Goal: Task Accomplishment & Management: Complete application form

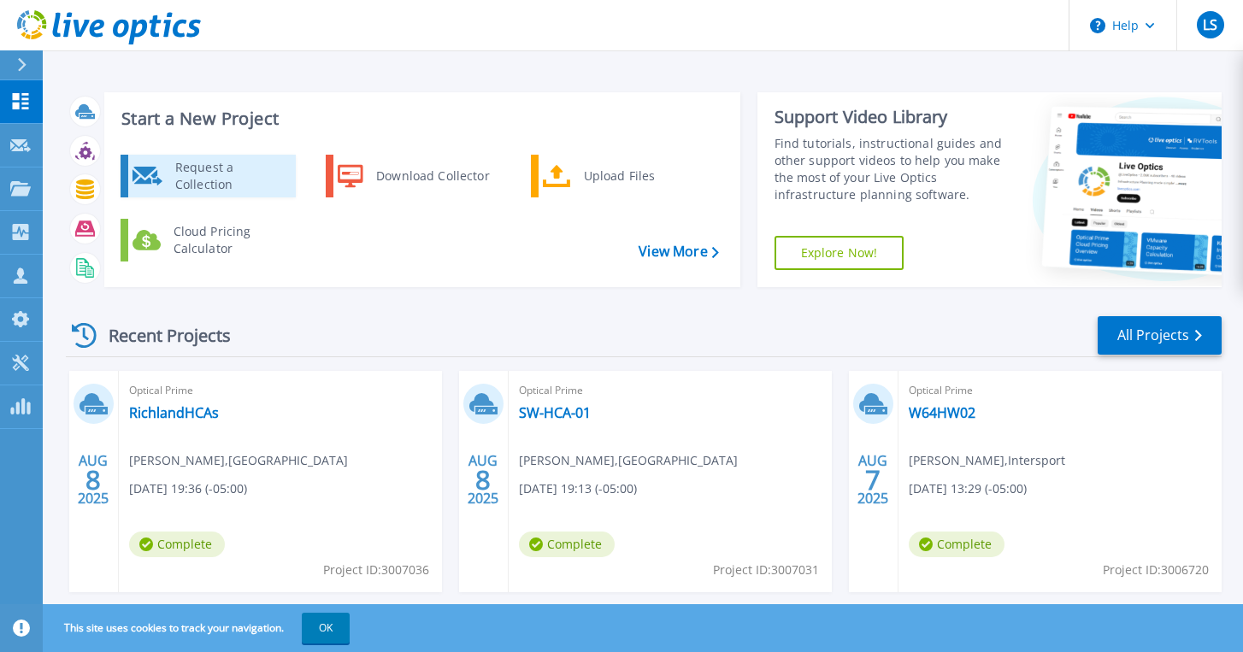
click at [191, 172] on div "Request a Collection" at bounding box center [229, 176] width 125 height 34
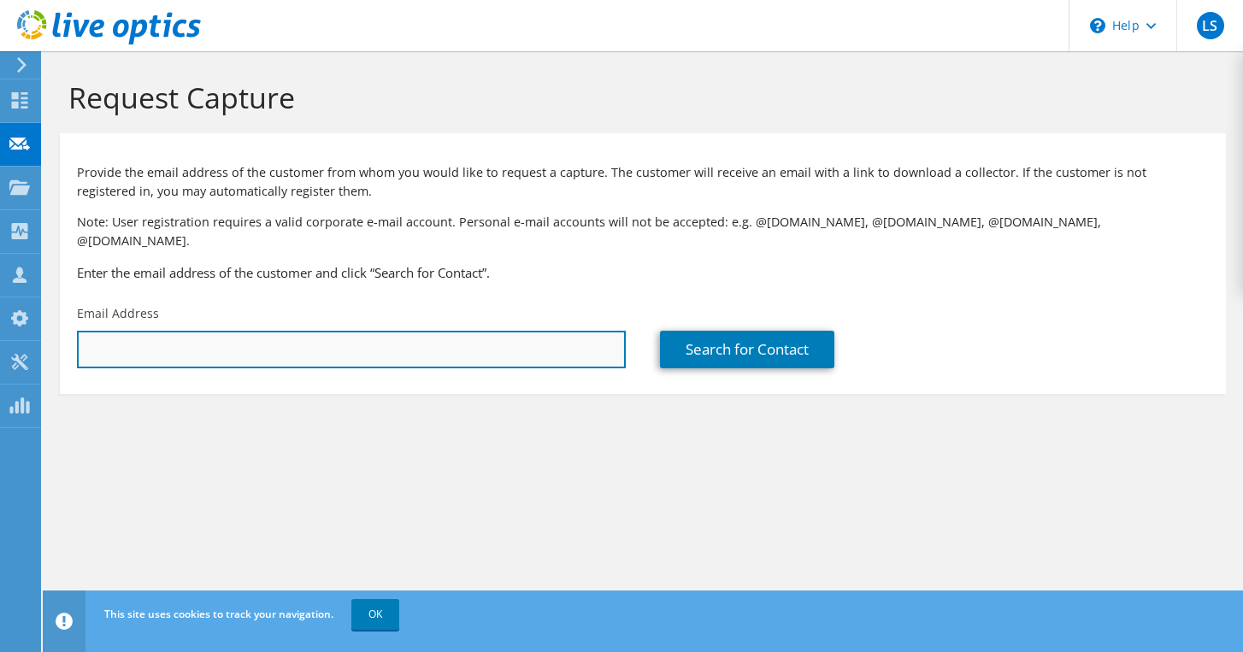
click at [368, 332] on input "text" at bounding box center [351, 350] width 549 height 38
click at [266, 331] on input "text" at bounding box center [351, 350] width 549 height 38
paste input "mailto:Martin.Halle@tuhh.de"
drag, startPoint x: 125, startPoint y: 332, endPoint x: 66, endPoint y: 332, distance: 59.0
click at [66, 332] on div "Email Address mailto:Martin.Halle@tuhh.de" at bounding box center [351, 337] width 583 height 80
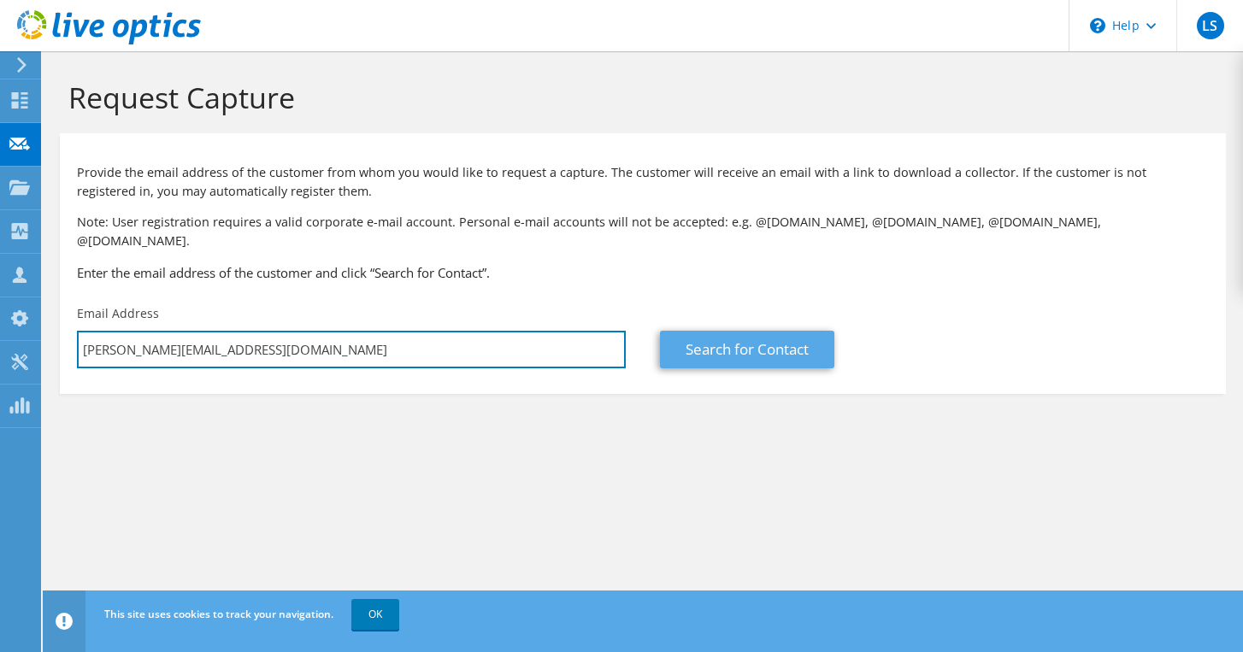
type input "Martin.Halle@tuhh.de"
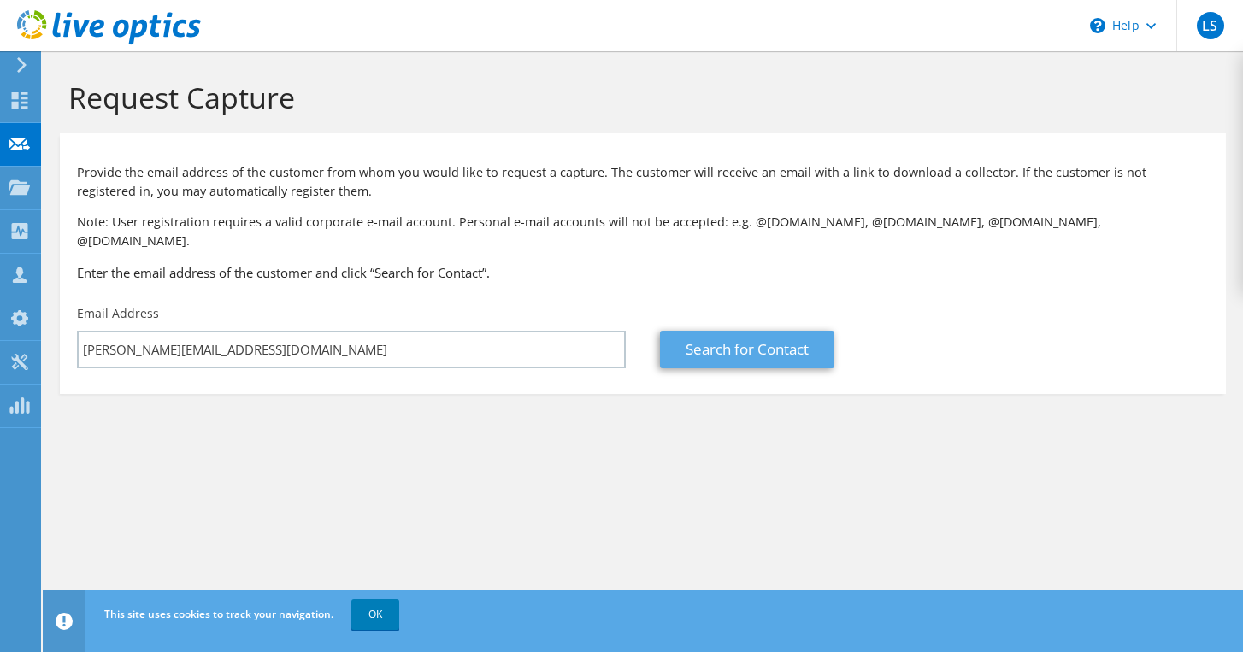
click at [794, 334] on link "Search for Contact" at bounding box center [747, 350] width 174 height 38
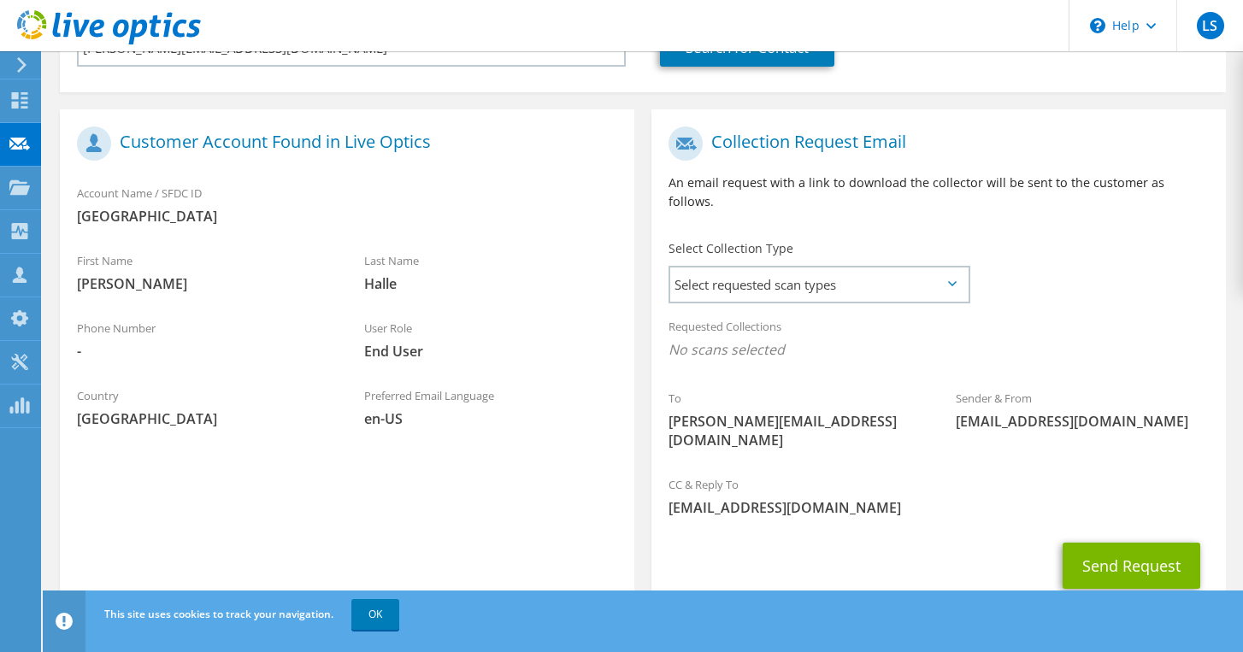
scroll to position [301, 0]
click at [813, 268] on span "Select requested scan types" at bounding box center [818, 285] width 297 height 34
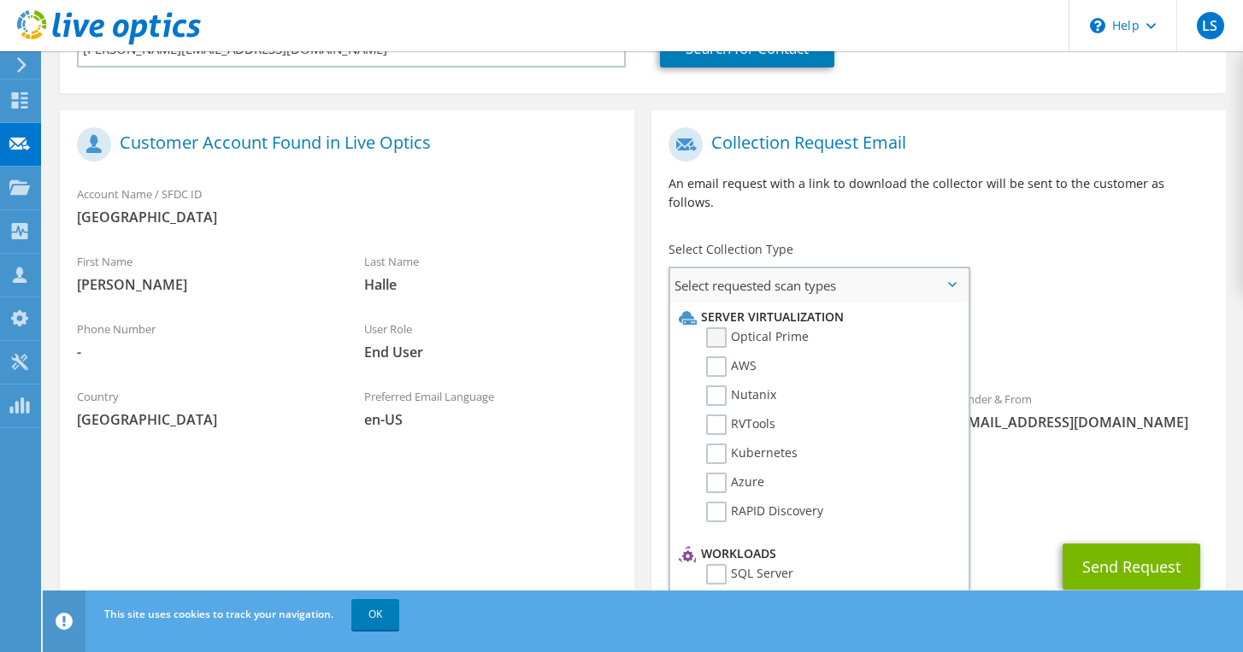
click at [718, 327] on label "Optical Prime" at bounding box center [757, 337] width 103 height 21
click at [0, 0] on input "Optical Prime" at bounding box center [0, 0] width 0 height 0
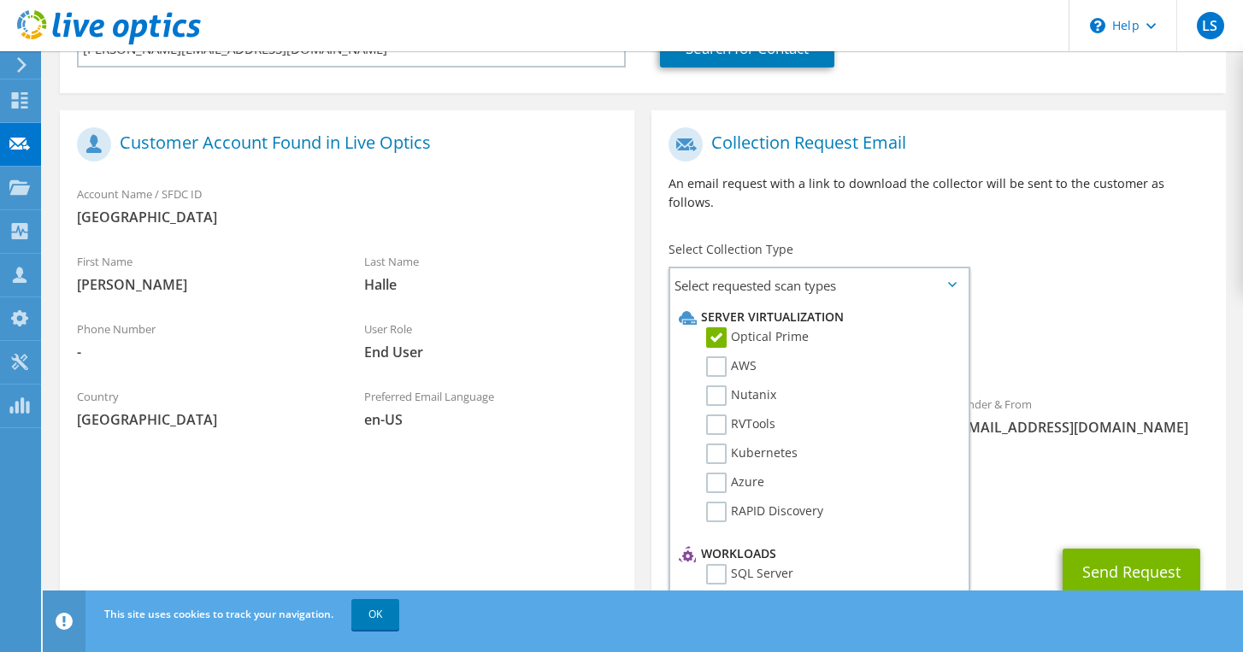
click at [1146, 241] on div "To Martin.Halle@tuhh.de Sender & From liveoptics@liveoptics.com" at bounding box center [938, 296] width 574 height 354
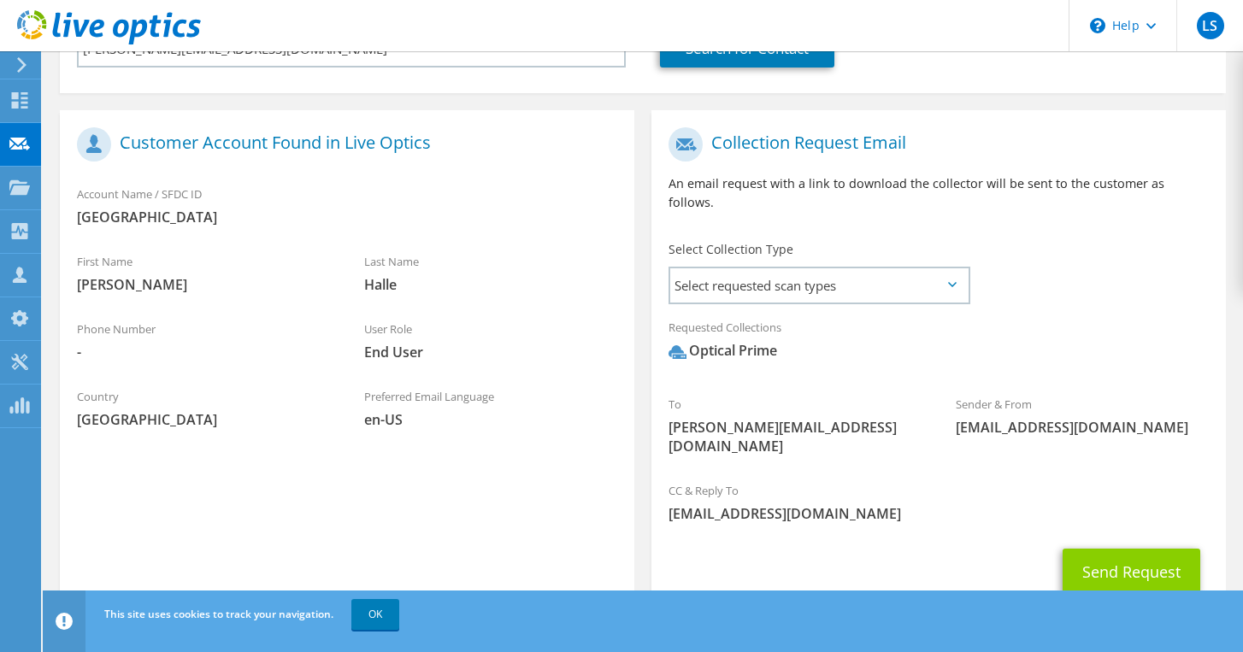
click at [1157, 549] on button "Send Request" at bounding box center [1131, 572] width 138 height 46
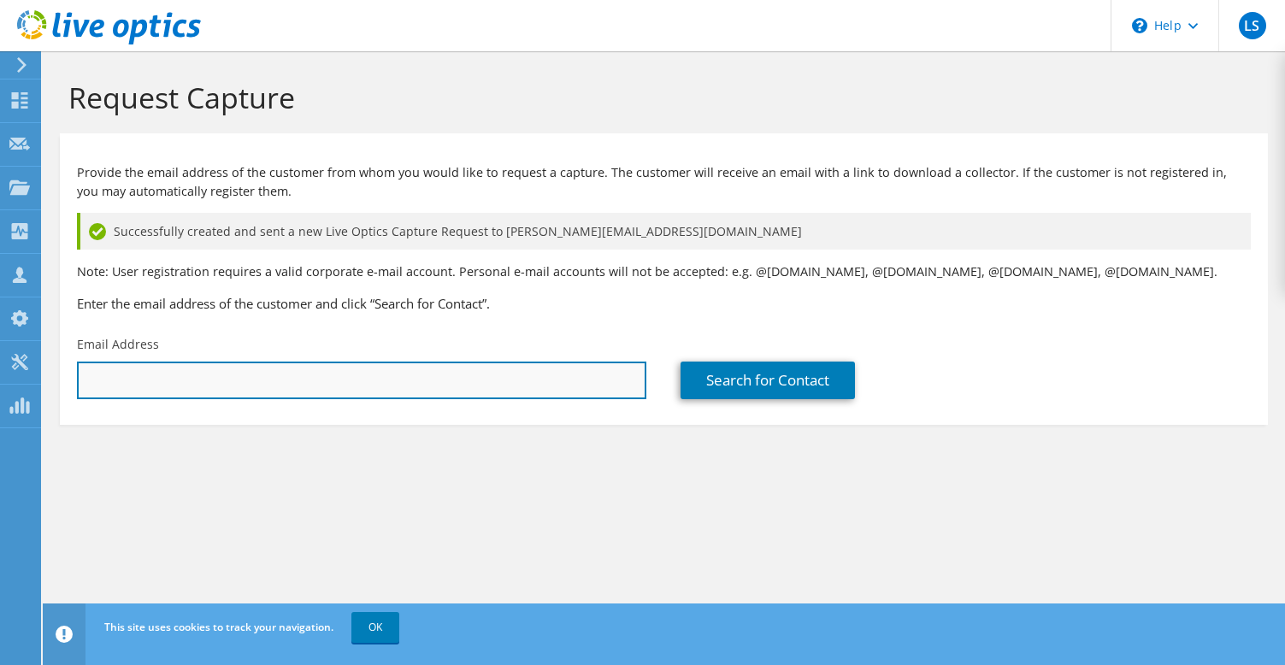
click at [187, 378] on input "text" at bounding box center [361, 381] width 569 height 38
type input "l"
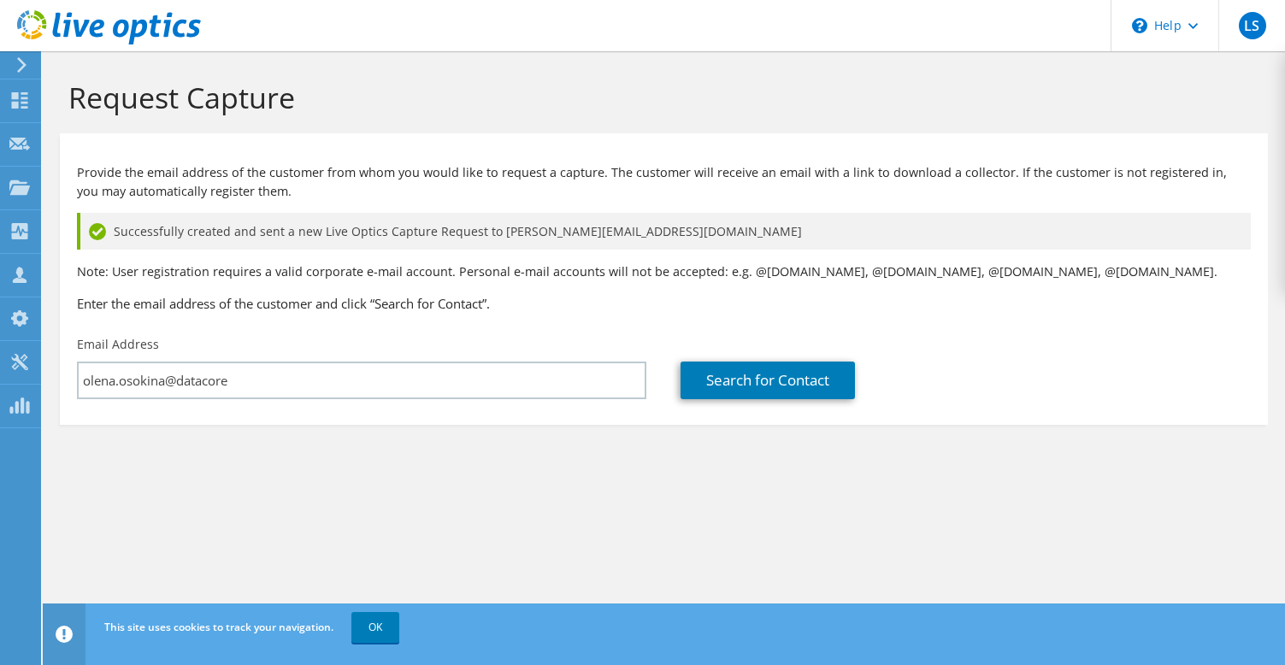
drag, startPoint x: 995, startPoint y: 561, endPoint x: 998, endPoint y: 571, distance: 10.0
click at [998, 571] on div "Request Capture Provide the email address of the customer from whom you would l…" at bounding box center [664, 358] width 1242 height 614
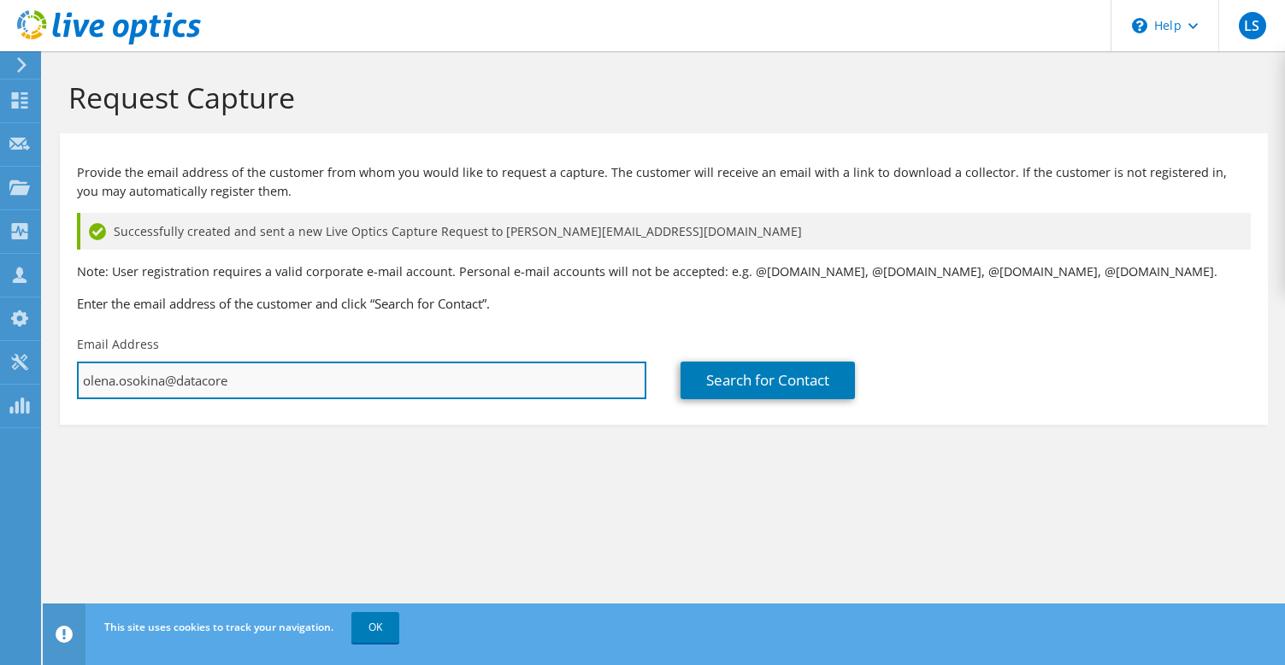
click at [437, 379] on input "olena.osokina@datacore" at bounding box center [361, 381] width 569 height 38
type input "[EMAIL_ADDRESS][DOMAIN_NAME]"
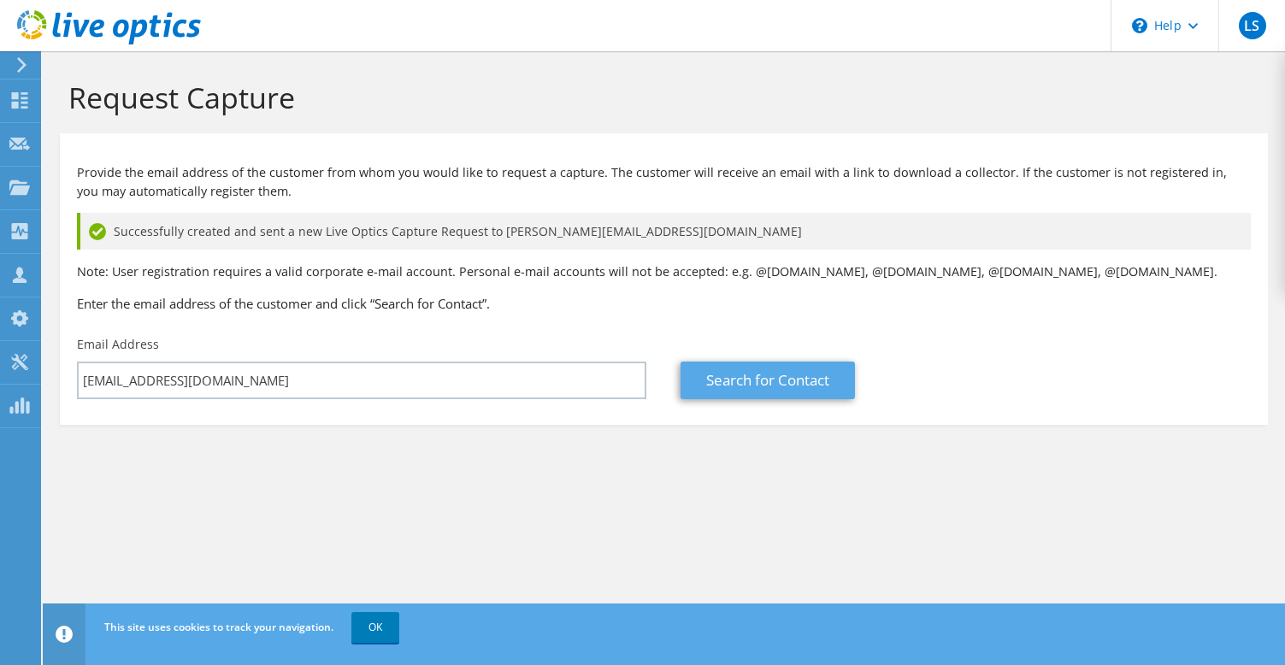
click at [814, 391] on link "Search for Contact" at bounding box center [767, 381] width 174 height 38
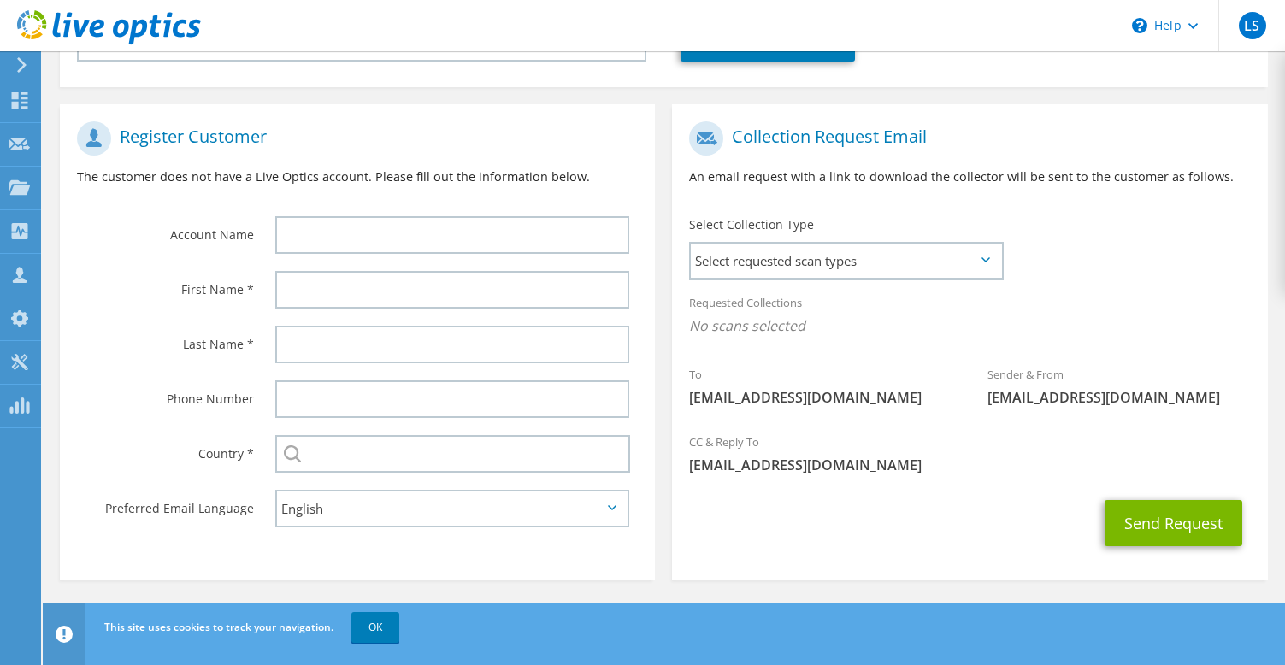
scroll to position [337, 0]
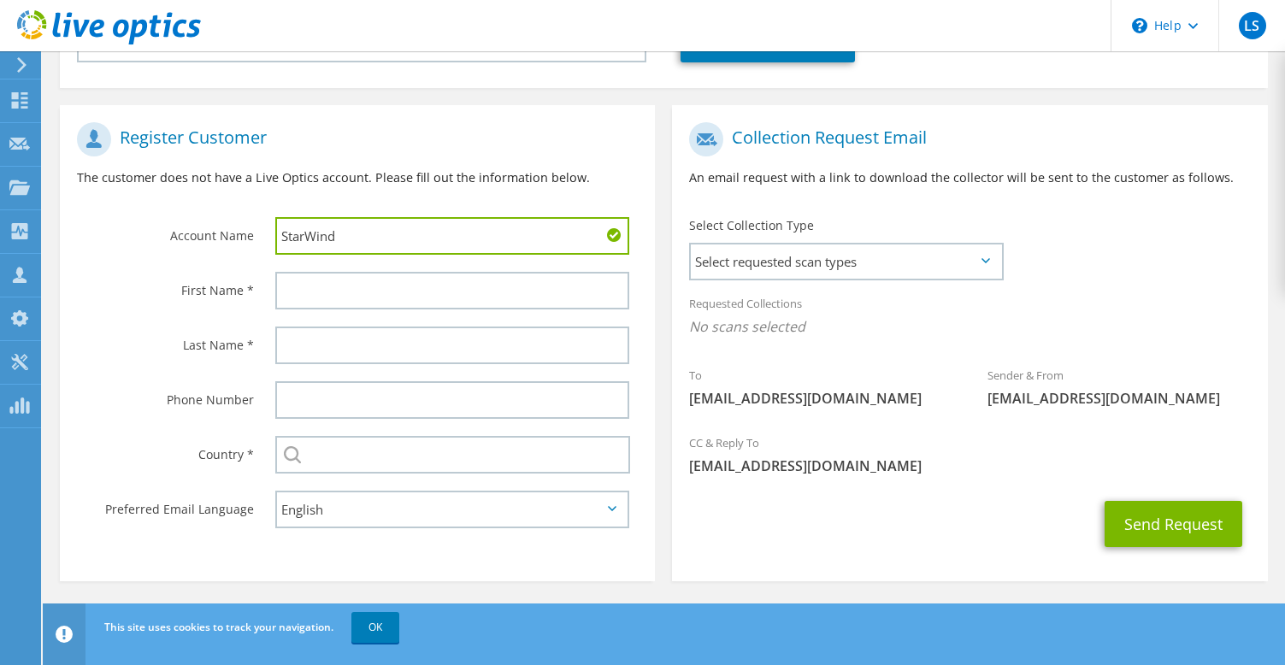
type input "StarWind"
click at [361, 269] on div at bounding box center [456, 290] width 397 height 55
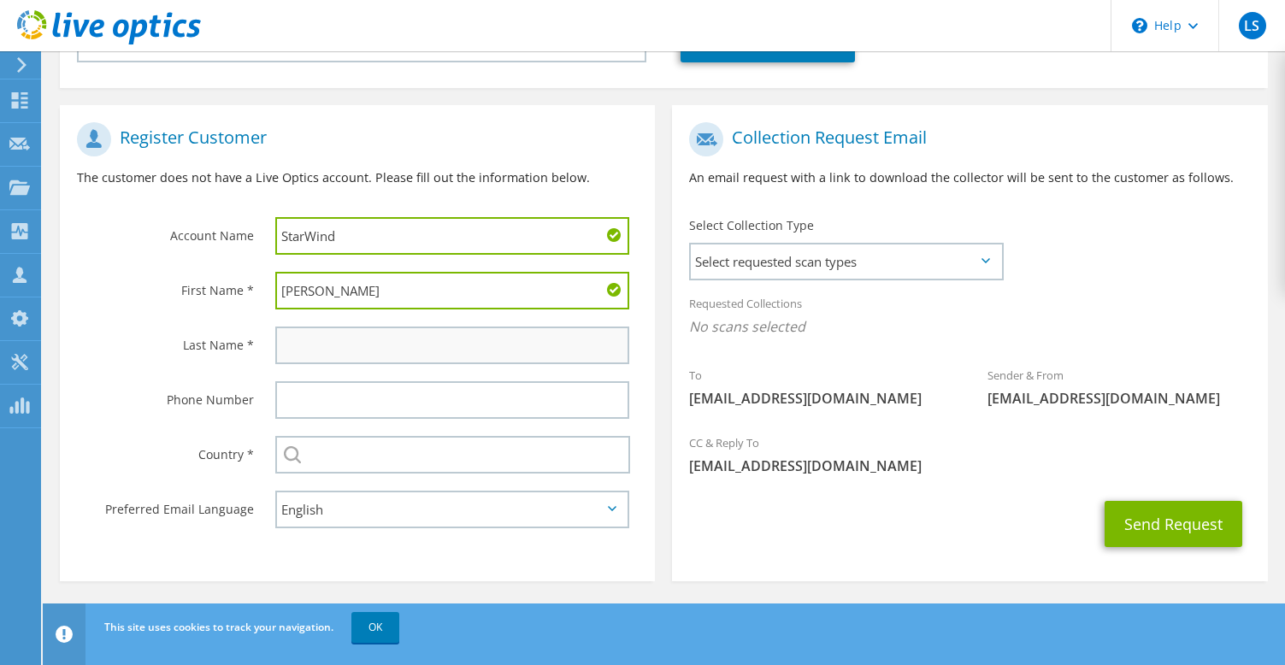
type input "[PERSON_NAME]"
type input "Osokina"
click at [291, 418] on div at bounding box center [456, 400] width 397 height 55
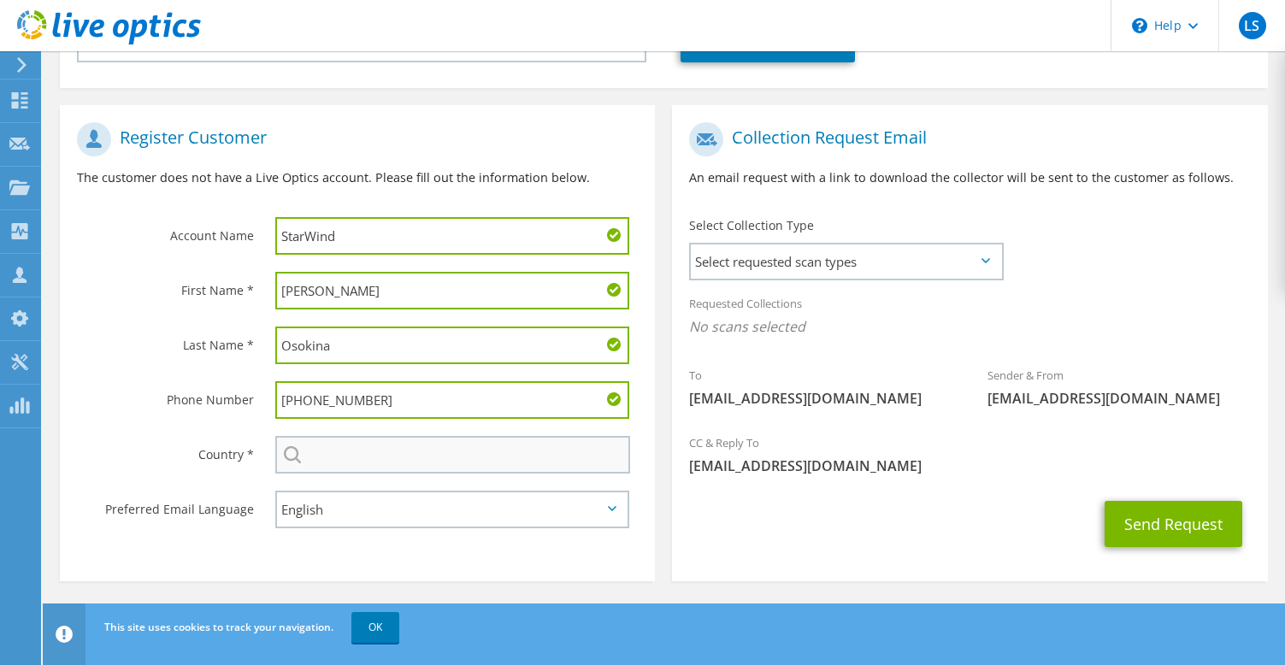
type input "[PHONE_NUMBER]"
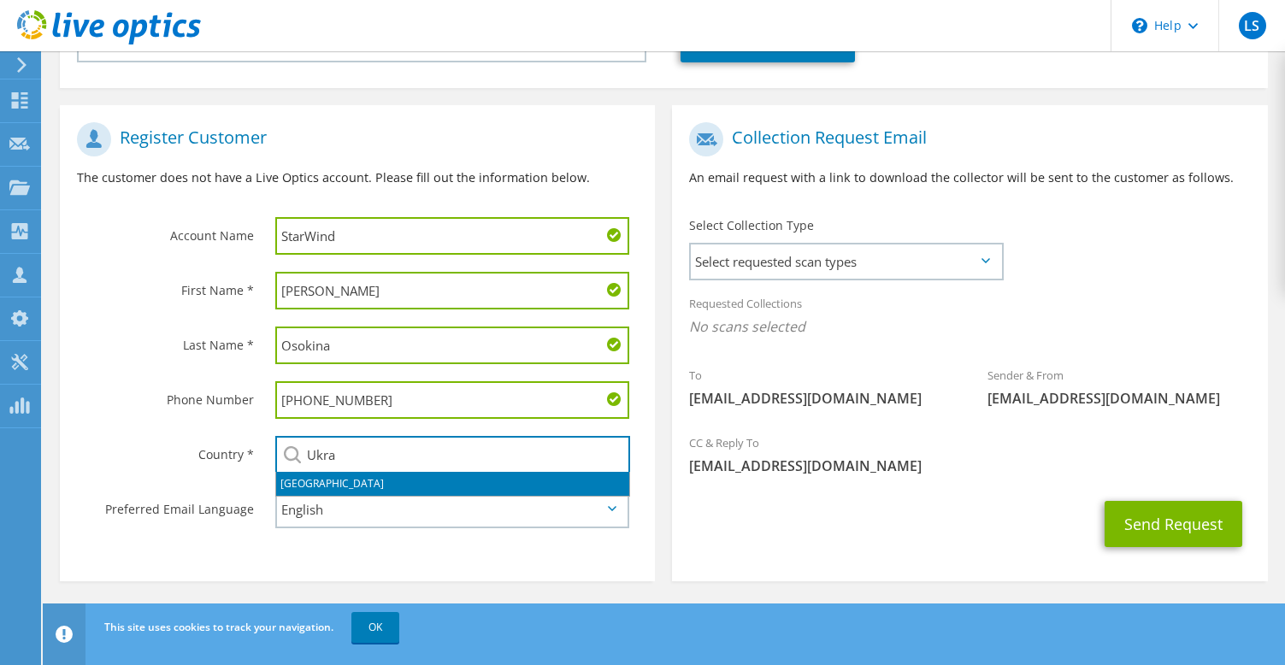
click at [315, 482] on li "[GEOGRAPHIC_DATA]" at bounding box center [452, 484] width 353 height 24
type input "[GEOGRAPHIC_DATA]"
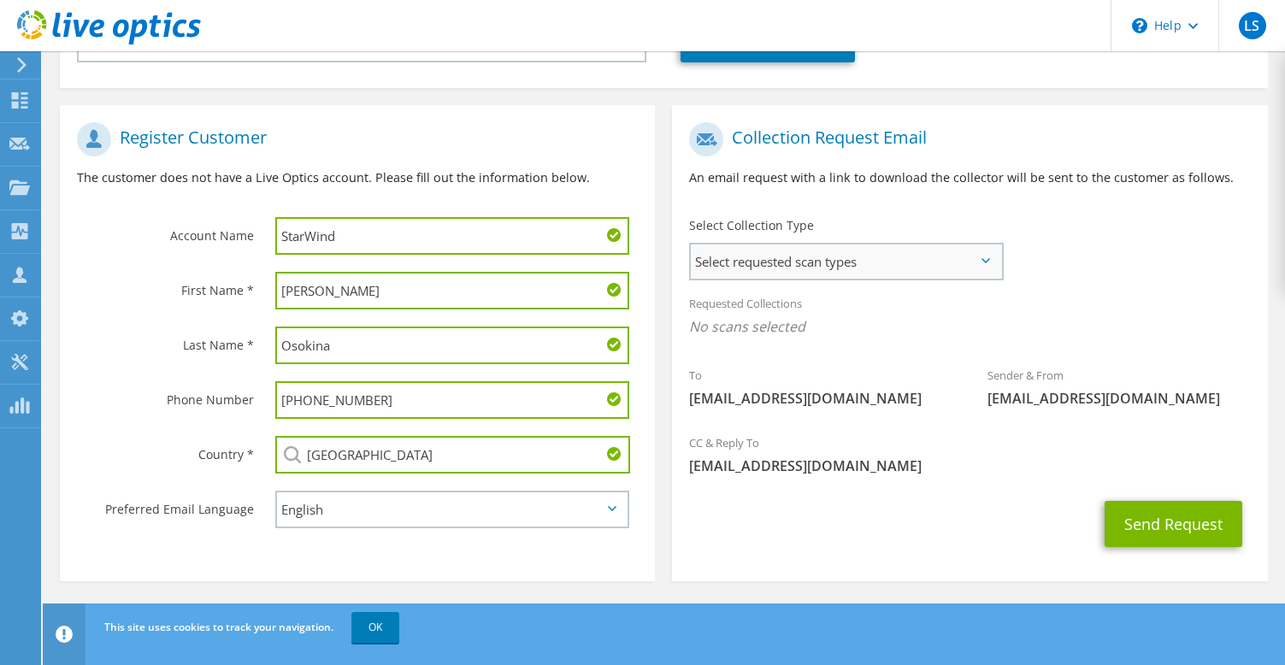
click at [841, 267] on span "Select requested scan types" at bounding box center [846, 261] width 310 height 34
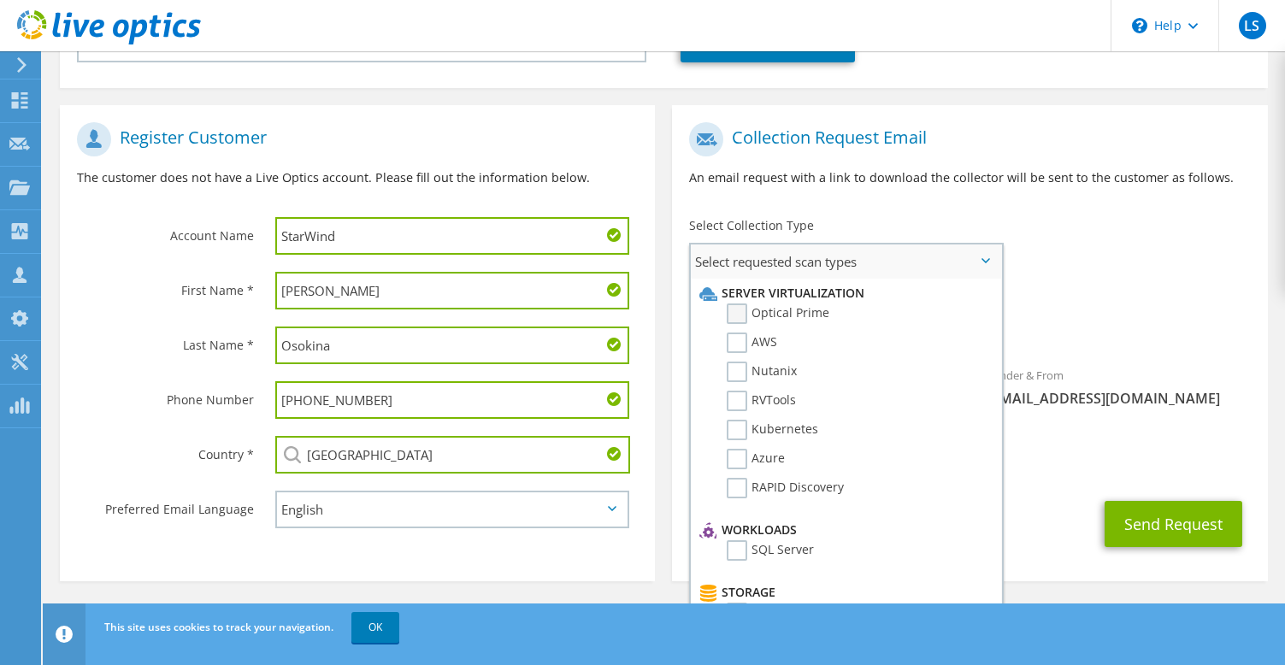
click at [735, 312] on label "Optical Prime" at bounding box center [777, 313] width 103 height 21
click at [0, 0] on input "Optical Prime" at bounding box center [0, 0] width 0 height 0
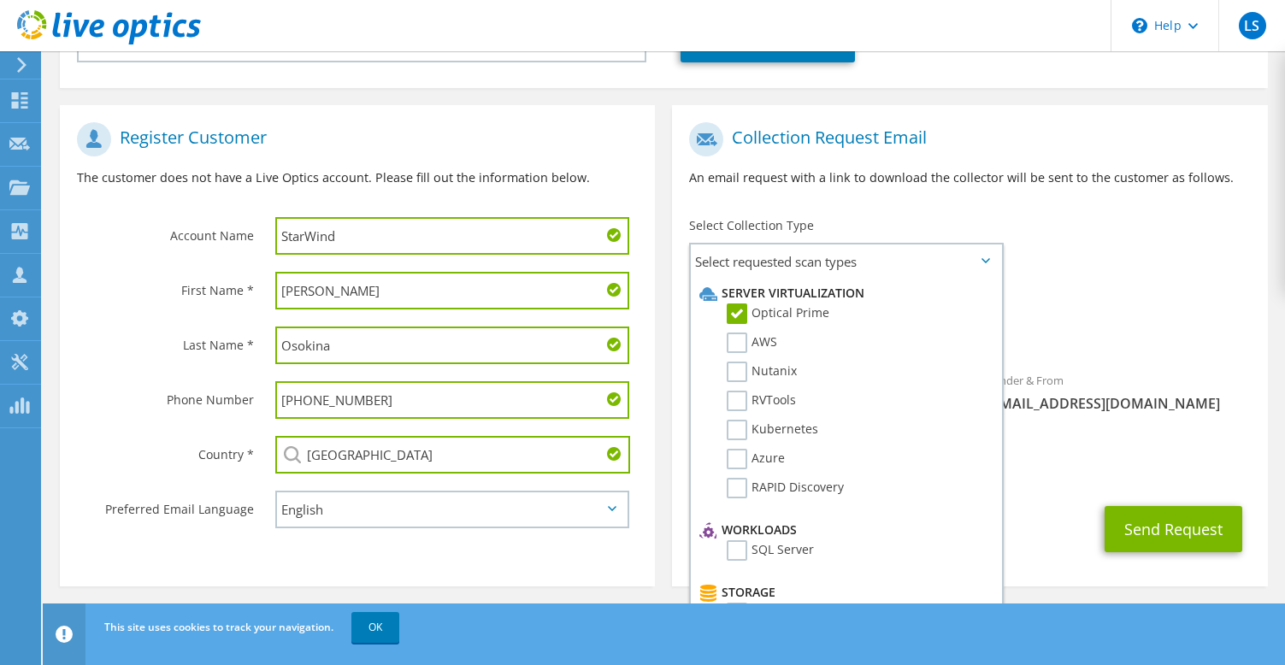
click at [1130, 297] on div "Requested Collections No scans selected Optical Prime" at bounding box center [969, 319] width 595 height 68
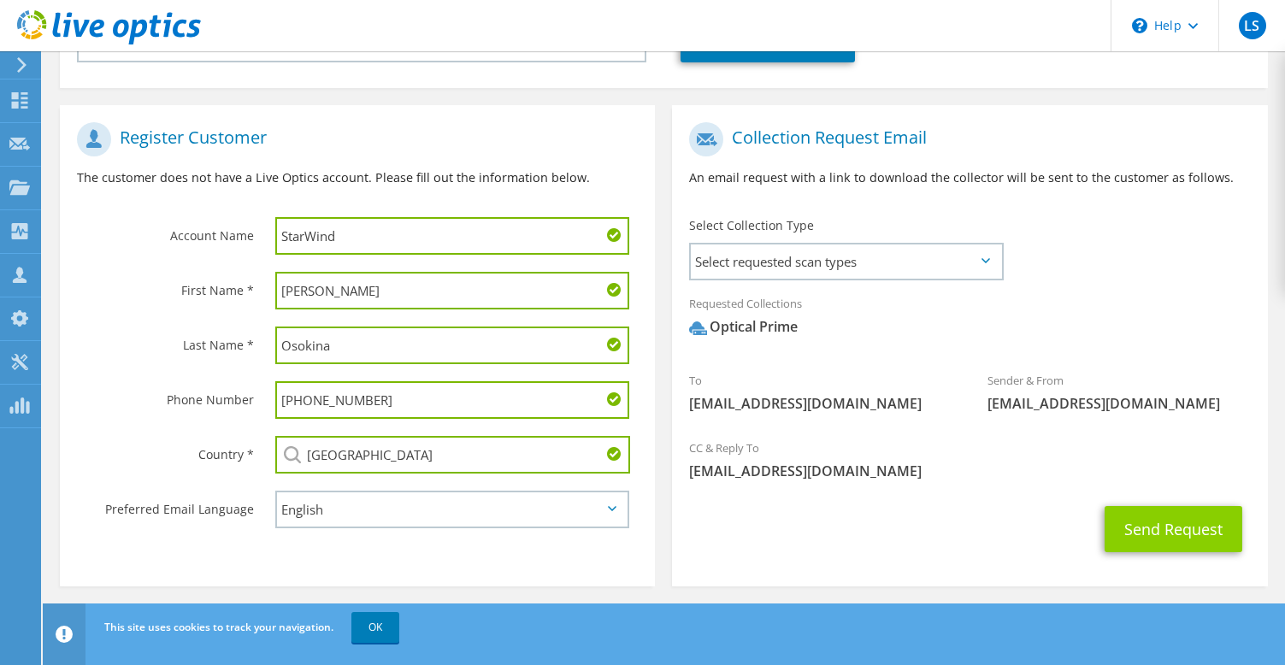
scroll to position [335, 0]
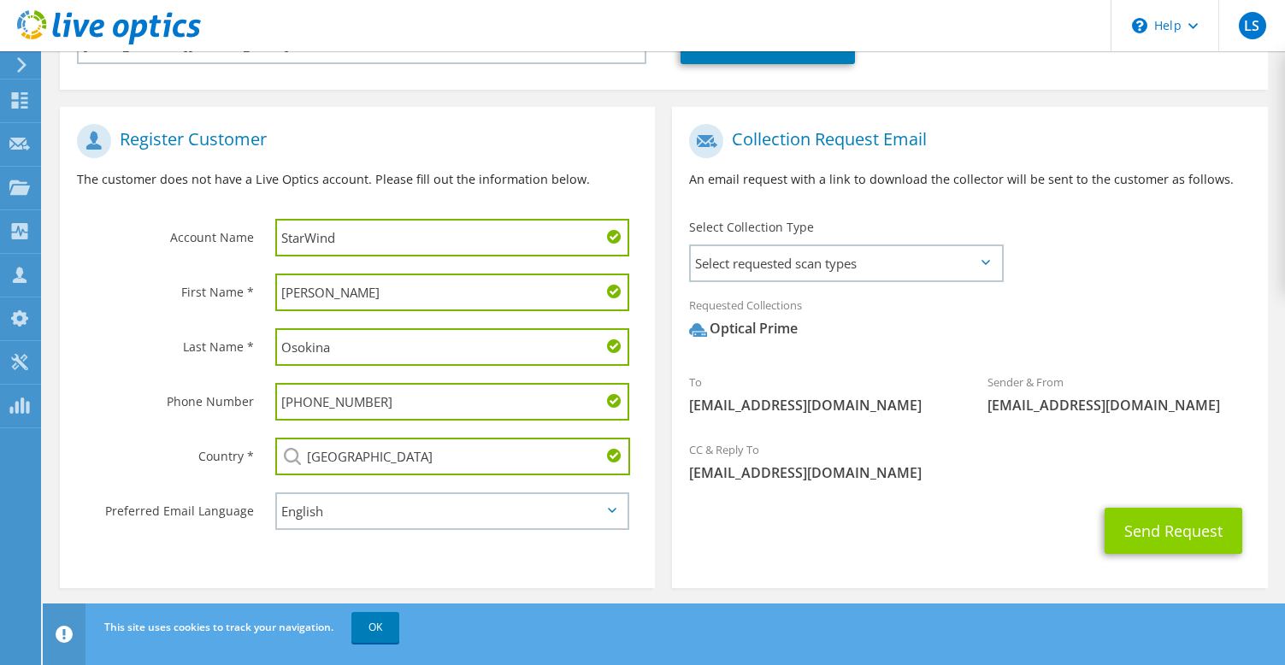
click at [1205, 525] on button "Send Request" at bounding box center [1173, 531] width 138 height 46
click at [866, 245] on div "Select Collection Type Select requested scan types Server Virtualization Optica…" at bounding box center [845, 249] width 313 height 60
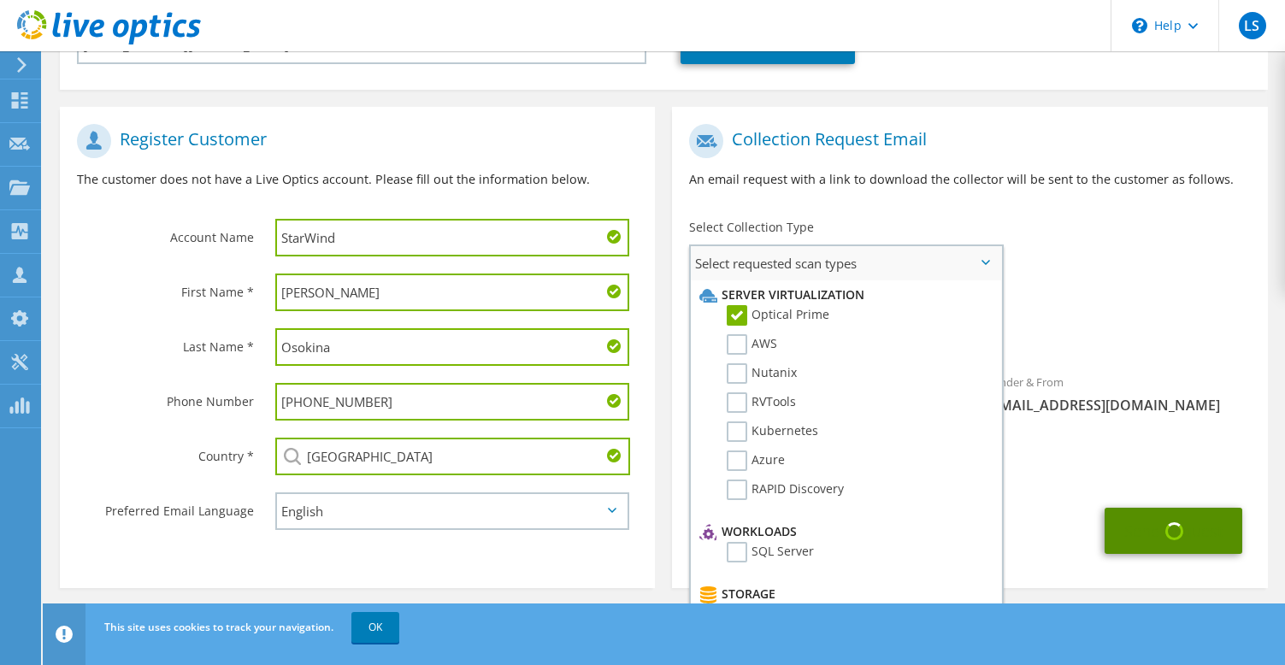
click at [878, 258] on span "Select requested scan types" at bounding box center [846, 263] width 310 height 34
